Goal: Find contact information: Find contact information

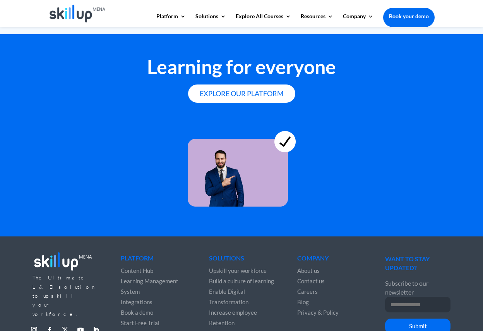
scroll to position [2187, 0]
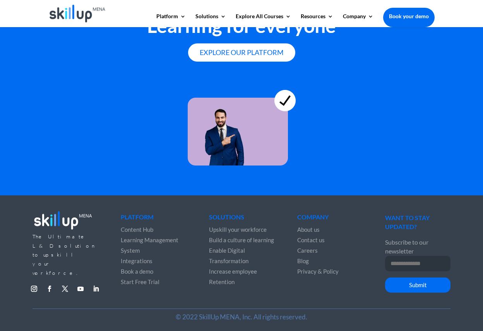
click at [311, 240] on span "Contact us" at bounding box center [311, 239] width 28 height 7
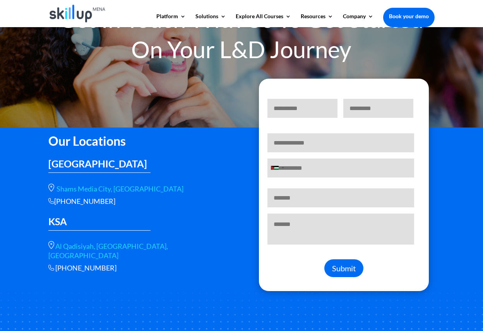
scroll to position [77, 0]
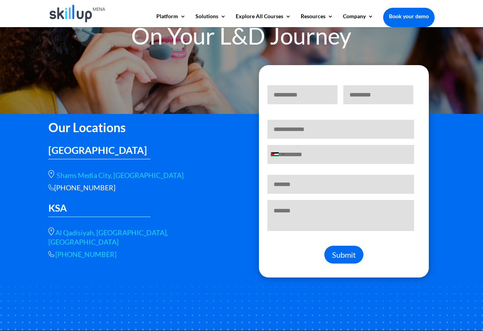
drag, startPoint x: 113, startPoint y: 246, endPoint x: 72, endPoint y: 245, distance: 40.3
click at [72, 250] on p "+966 56 566 9461" at bounding box center [139, 254] width 183 height 9
drag, startPoint x: 72, startPoint y: 245, endPoint x: 97, endPoint y: 246, distance: 24.8
click at [97, 250] on span "+966 56 566 9461" at bounding box center [85, 254] width 61 height 9
